Goal: Task Accomplishment & Management: Use online tool/utility

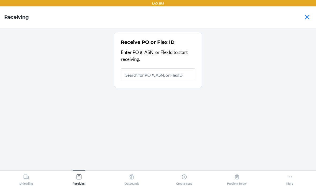
click at [166, 75] on input "text" at bounding box center [158, 74] width 74 height 13
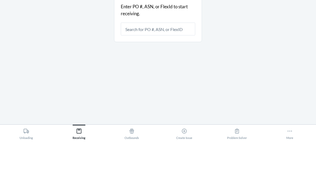
click at [87, 54] on div "Receive PO or Flex ID Enter PO #, ASN, or FlexId to start receiving." at bounding box center [157, 99] width 307 height 134
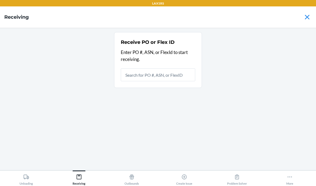
click at [292, 179] on div "More" at bounding box center [289, 178] width 7 height 13
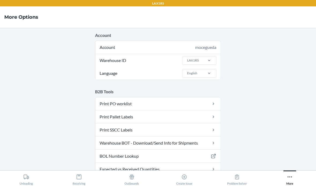
click at [57, 125] on main "Account Account mocegueda Warehouse ID LAX1RS Language English B2B Tools Print …" at bounding box center [158, 99] width 316 height 143
click at [75, 181] on div "Receiving" at bounding box center [78, 178] width 13 height 13
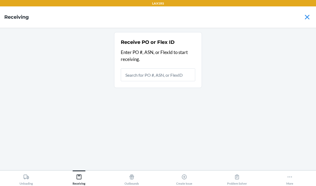
click at [26, 181] on div "Unloading" at bounding box center [26, 178] width 13 height 13
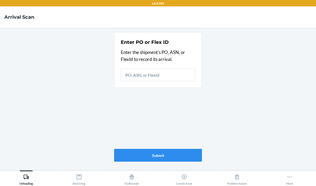
click at [134, 90] on div "Enter PO or Flex ID Enter the shipment's PO, ASN, or FlexId to record its arriv…" at bounding box center [158, 97] width 88 height 134
click at [170, 122] on div "Enter PO or Flex ID Enter the shipment's PO, ASN, or FlexId to record its arriv…" at bounding box center [158, 97] width 88 height 134
click at [162, 68] on input "text" at bounding box center [158, 74] width 74 height 13
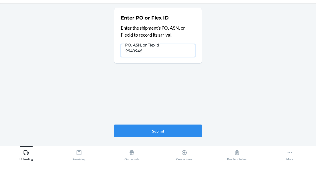
type input "9940946"
click at [254, 35] on main "Enter PO or Flex ID Enter the shipment's PO, ASN, or FlexId to record its arriv…" at bounding box center [158, 99] width 316 height 143
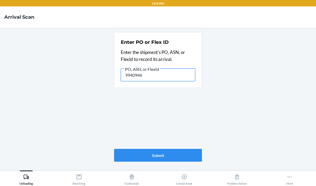
click at [181, 68] on input "9940946" at bounding box center [158, 74] width 74 height 13
click at [80, 175] on icon at bounding box center [79, 177] width 6 height 6
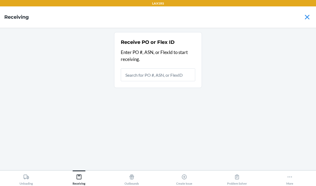
click at [171, 68] on input "text" at bounding box center [158, 74] width 74 height 13
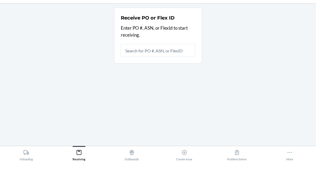
type input "P"
type input "9940946"
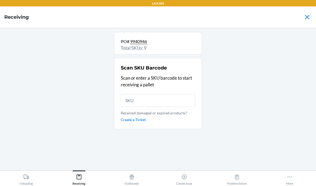
click at [274, 112] on div "PO# 9940946 Total SKUs: 9 Scan SKU Barcode Scan or enter a SKU barcode to start…" at bounding box center [157, 99] width 307 height 134
click at [167, 94] on input "text" at bounding box center [158, 100] width 74 height 13
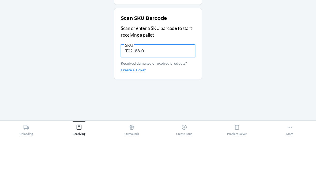
type input "T02188-01"
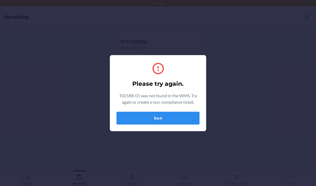
click at [181, 120] on button "Back" at bounding box center [157, 118] width 83 height 13
